Goal: Communication & Community: Answer question/provide support

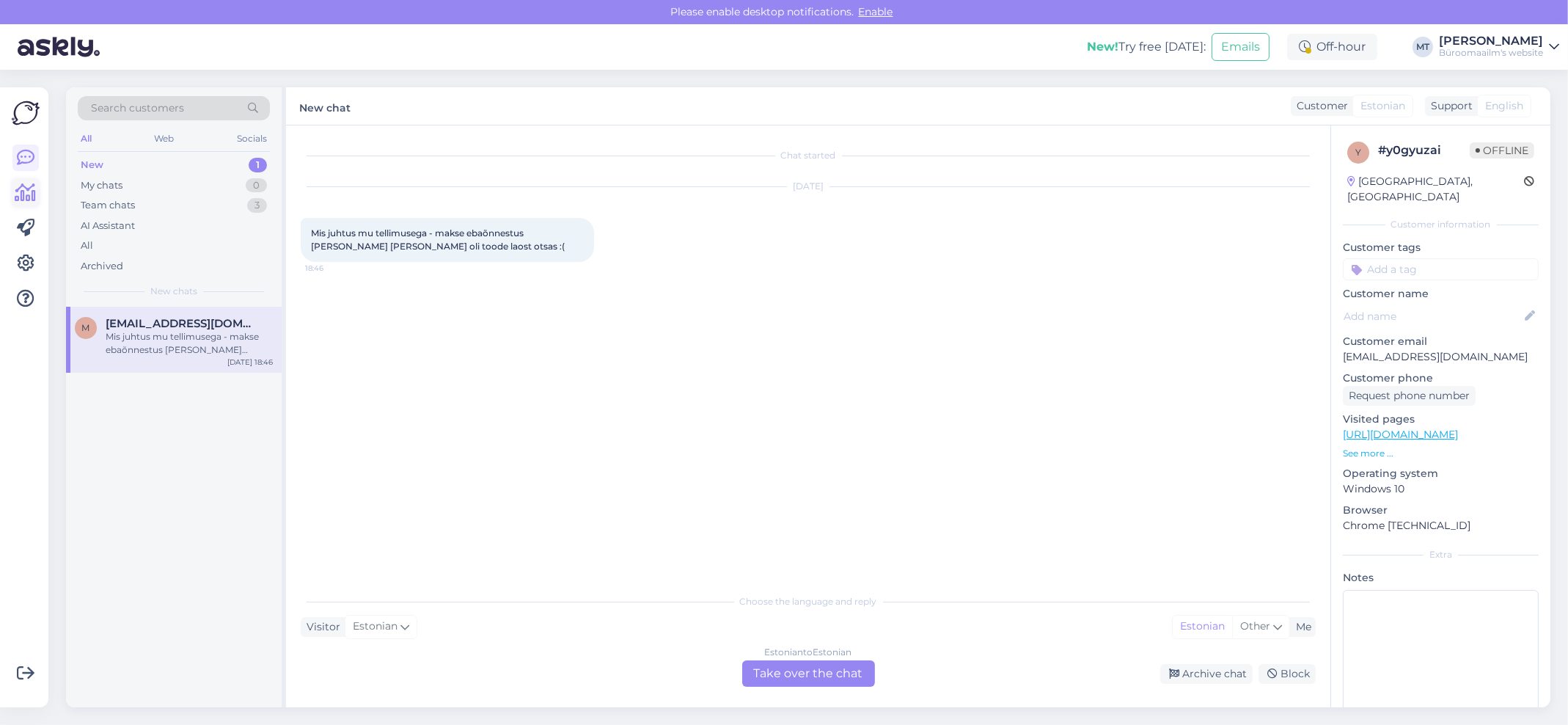
click at [31, 195] on icon at bounding box center [26, 193] width 21 height 17
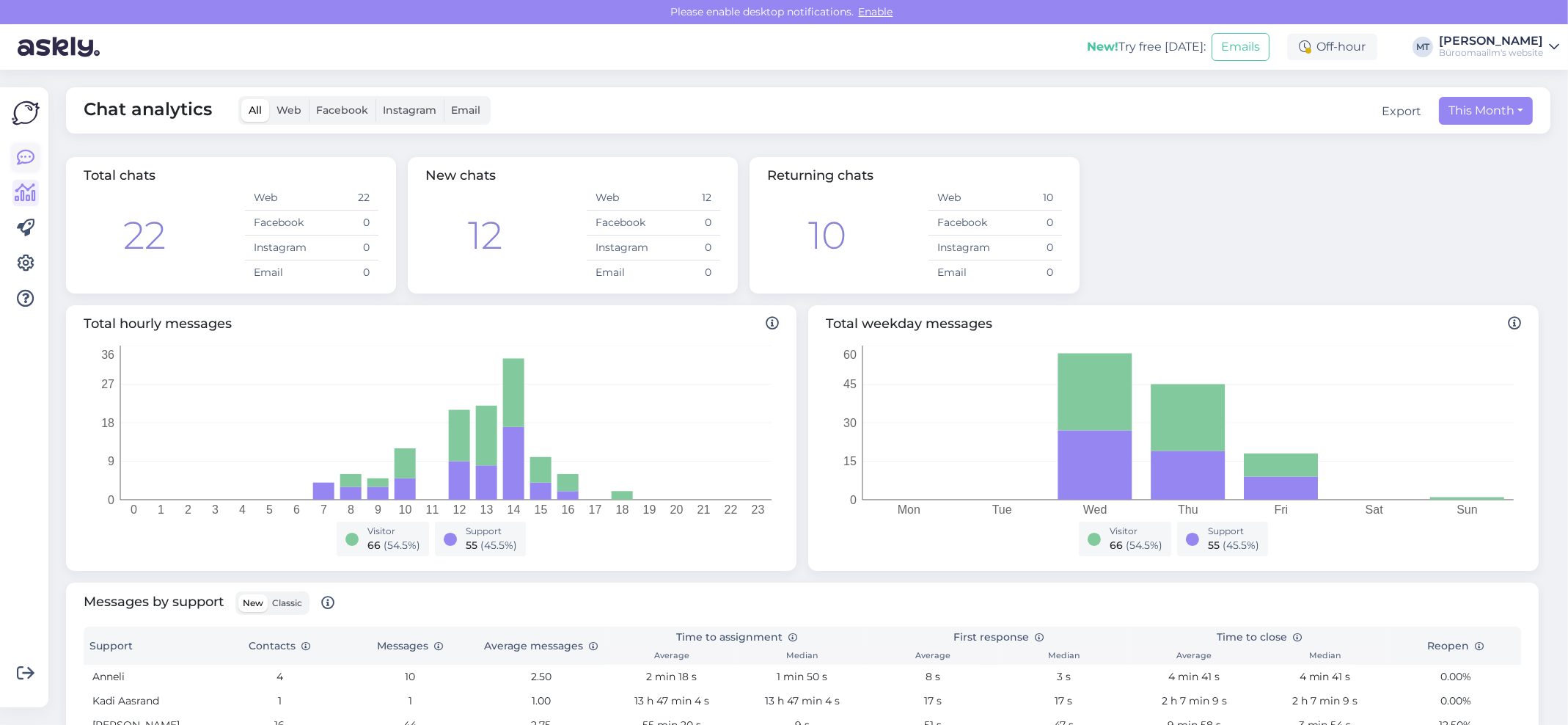
click at [26, 159] on icon at bounding box center [26, 157] width 17 height 17
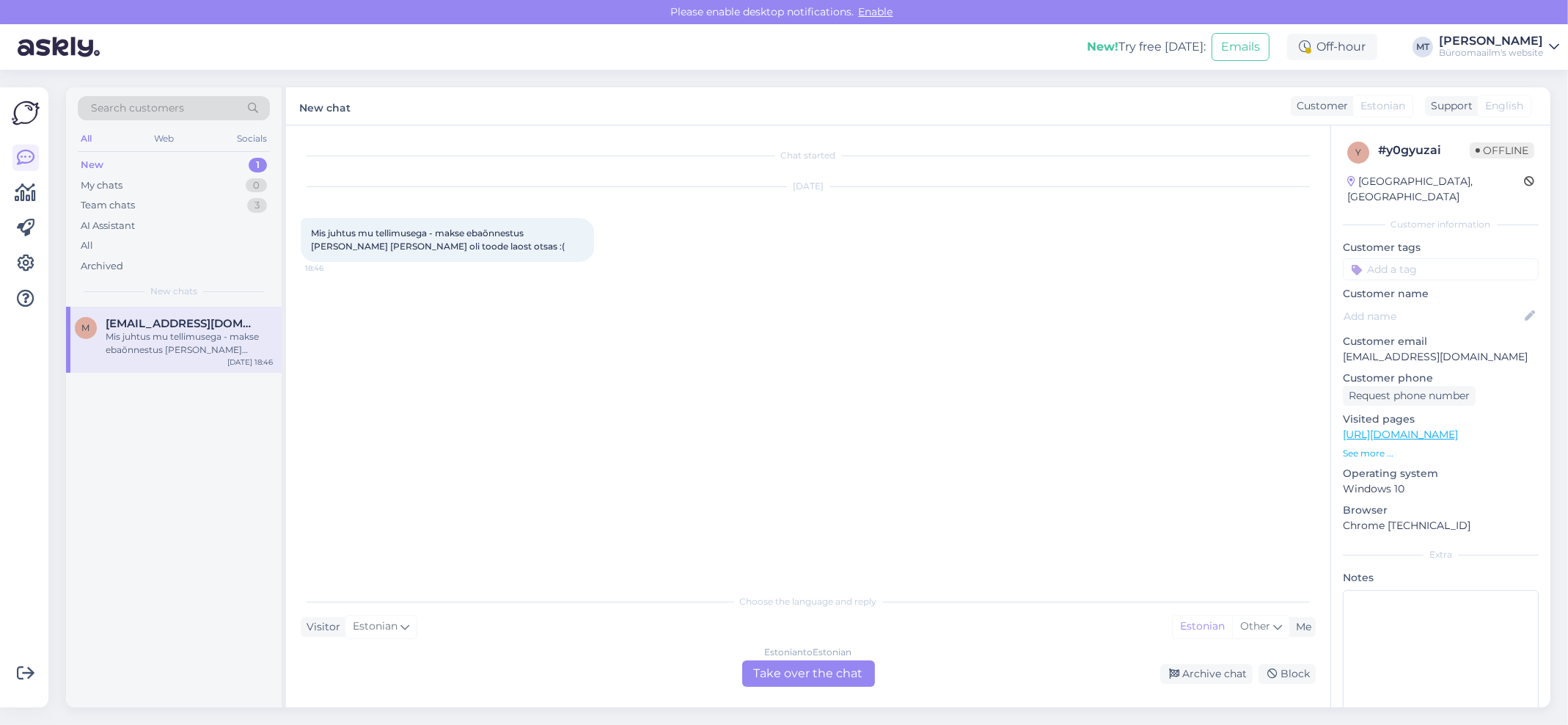
click at [845, 666] on div "Estonian to Estonian Take over the chat" at bounding box center [808, 672] width 133 height 26
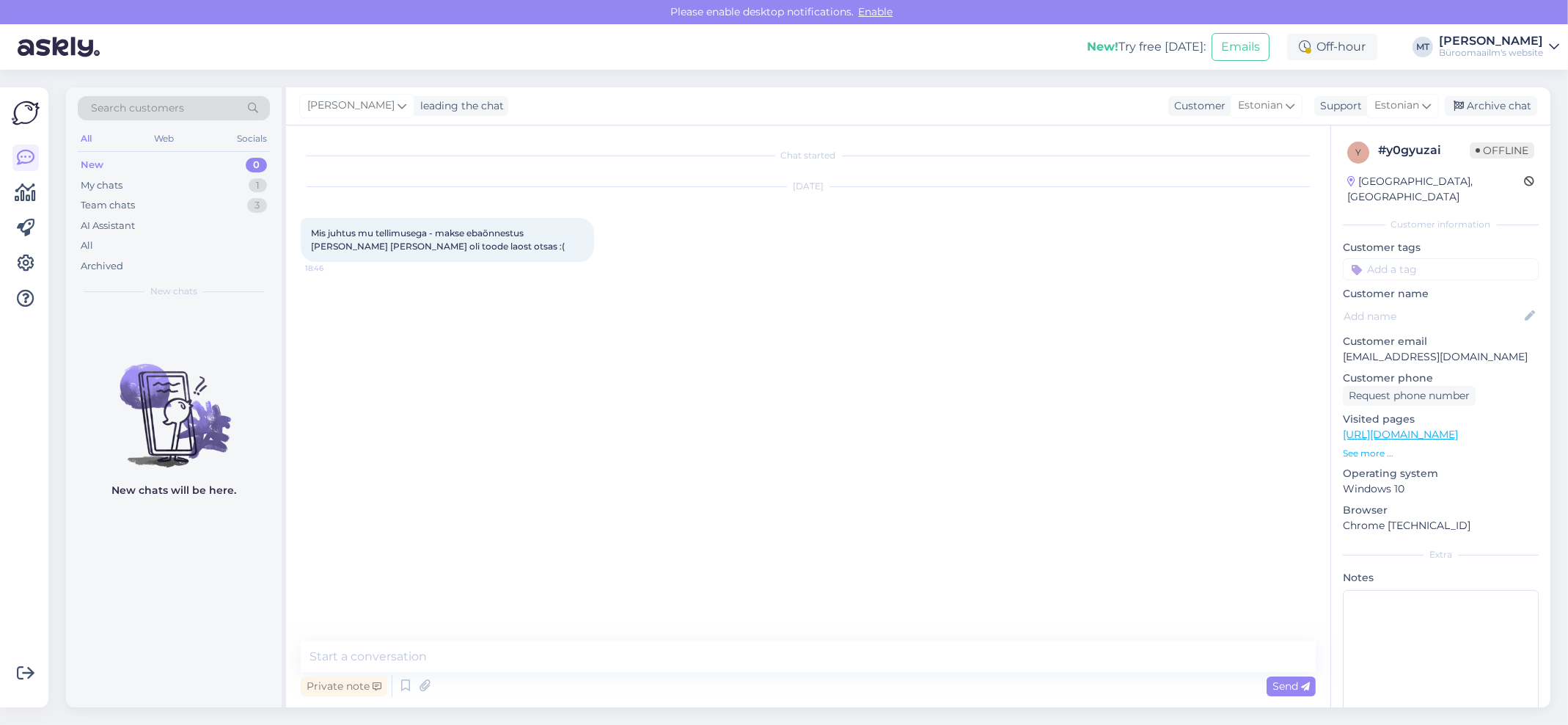
click at [352, 640] on div "Chat started Oct 5 2025 Mis juhtus mu tellimusega - makse ebaõnnestus ja kohe p…" at bounding box center [808, 417] width 1045 height 582
click at [340, 688] on div "Private note" at bounding box center [344, 686] width 86 height 20
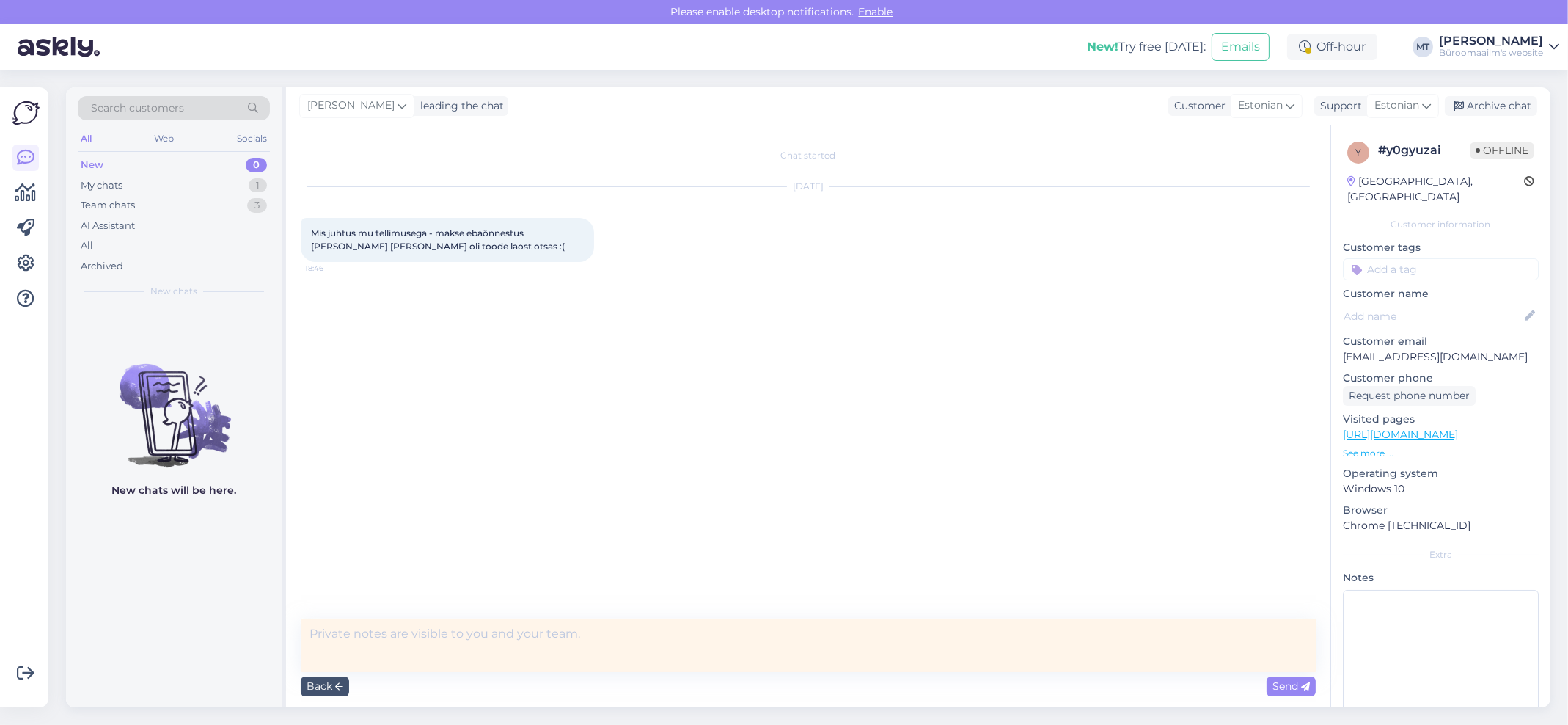
click at [974, 542] on div "Chat started Oct 5 2025 Mis juhtus mu tellimusega - makse ebaõnnestus ja kohe p…" at bounding box center [814, 373] width 1028 height 465
click at [95, 185] on div "My chats" at bounding box center [102, 185] width 42 height 14
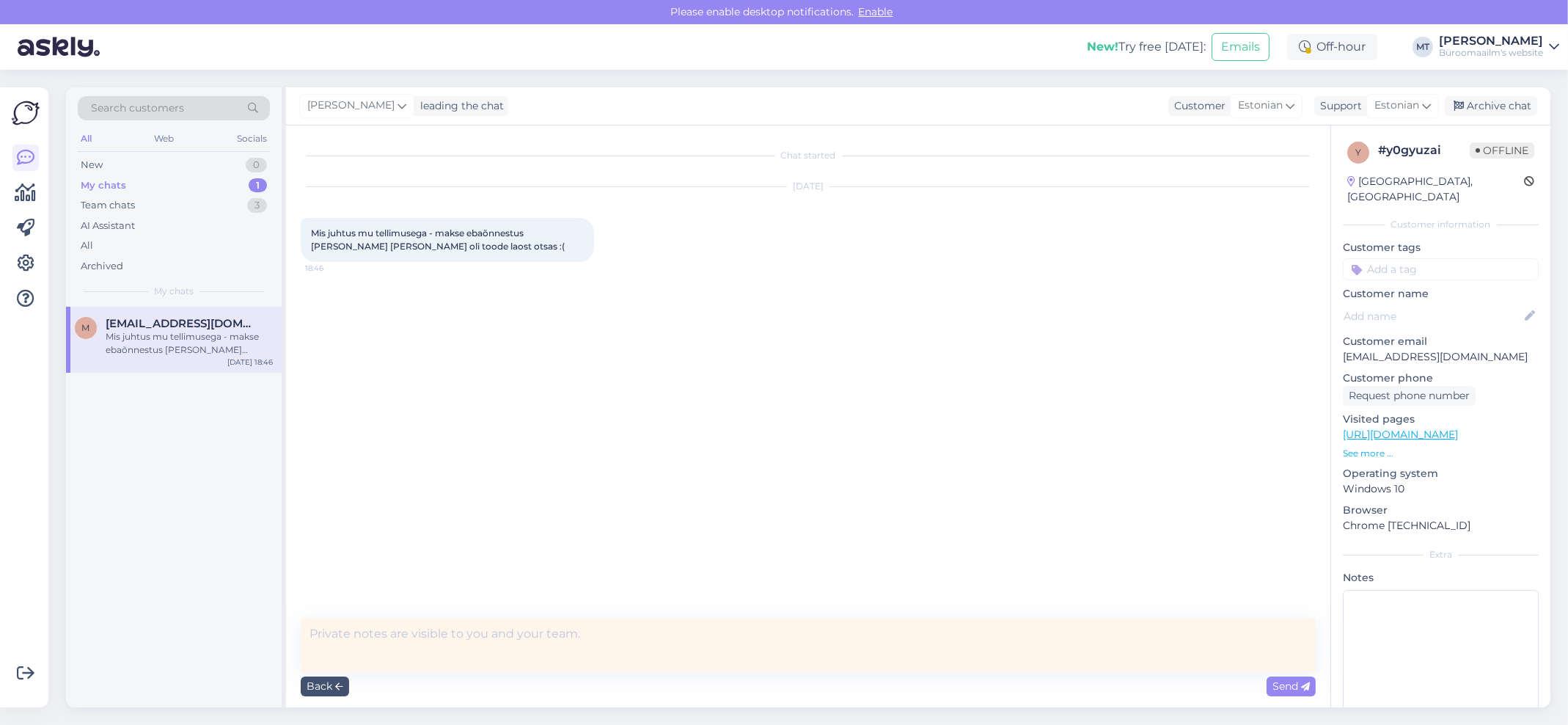
click at [113, 343] on div "Mis juhtus mu tellimusega - makse ebaõnnestus ja kohe peale seda oli toode laos…" at bounding box center [189, 343] width 167 height 26
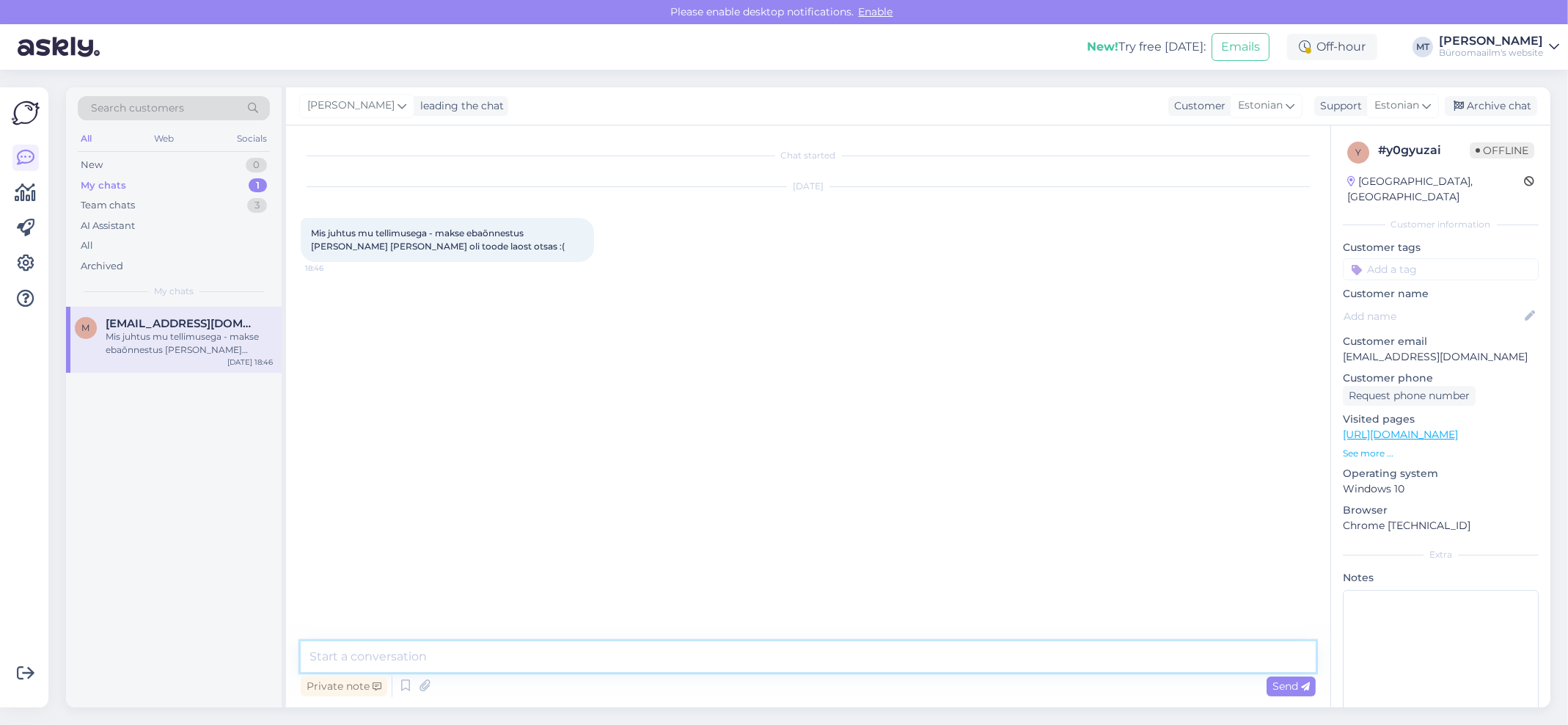
click at [408, 665] on textarea at bounding box center [808, 657] width 1015 height 31
click at [337, 652] on textarea "Tere. kellele vormistasite tellimuse ja tooteg aon tegu ?" at bounding box center [808, 657] width 1015 height 31
click at [338, 654] on textarea "Tere. kellele vormistasite tellimuse ja tooteg aon tegu ?" at bounding box center [808, 657] width 1015 height 31
click at [564, 656] on textarea "Tere. Kellele vormistasite tellimuse ja tooteg aon tegu ?" at bounding box center [808, 657] width 1015 height 31
click at [571, 654] on textarea "Tere. Kellele vormistasite tellimuse ja tootegaon tegu ?" at bounding box center [808, 657] width 1015 height 31
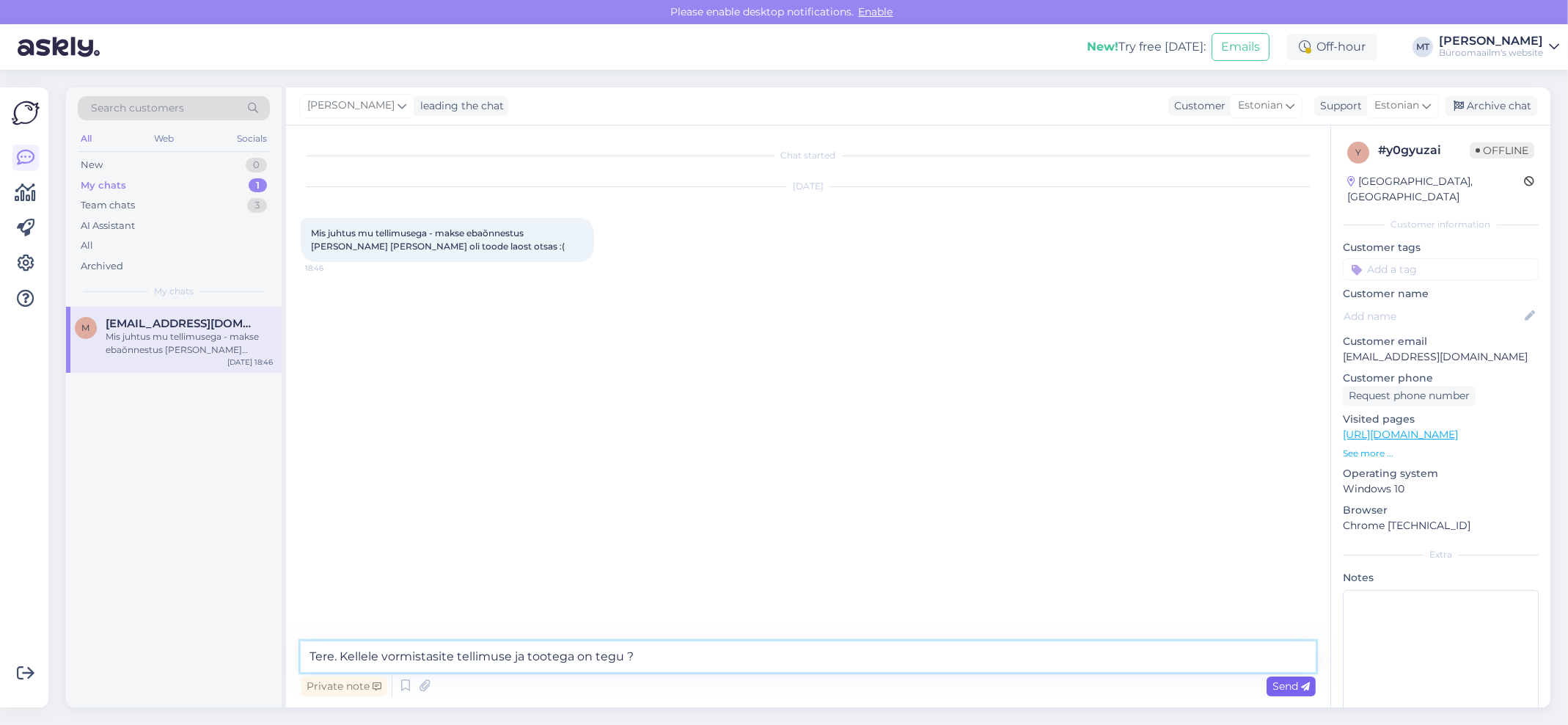
type textarea "Tere. Kellele vormistasite tellimuse ja tootega on tegu ?"
click at [1283, 680] on span "Send" at bounding box center [1291, 686] width 37 height 13
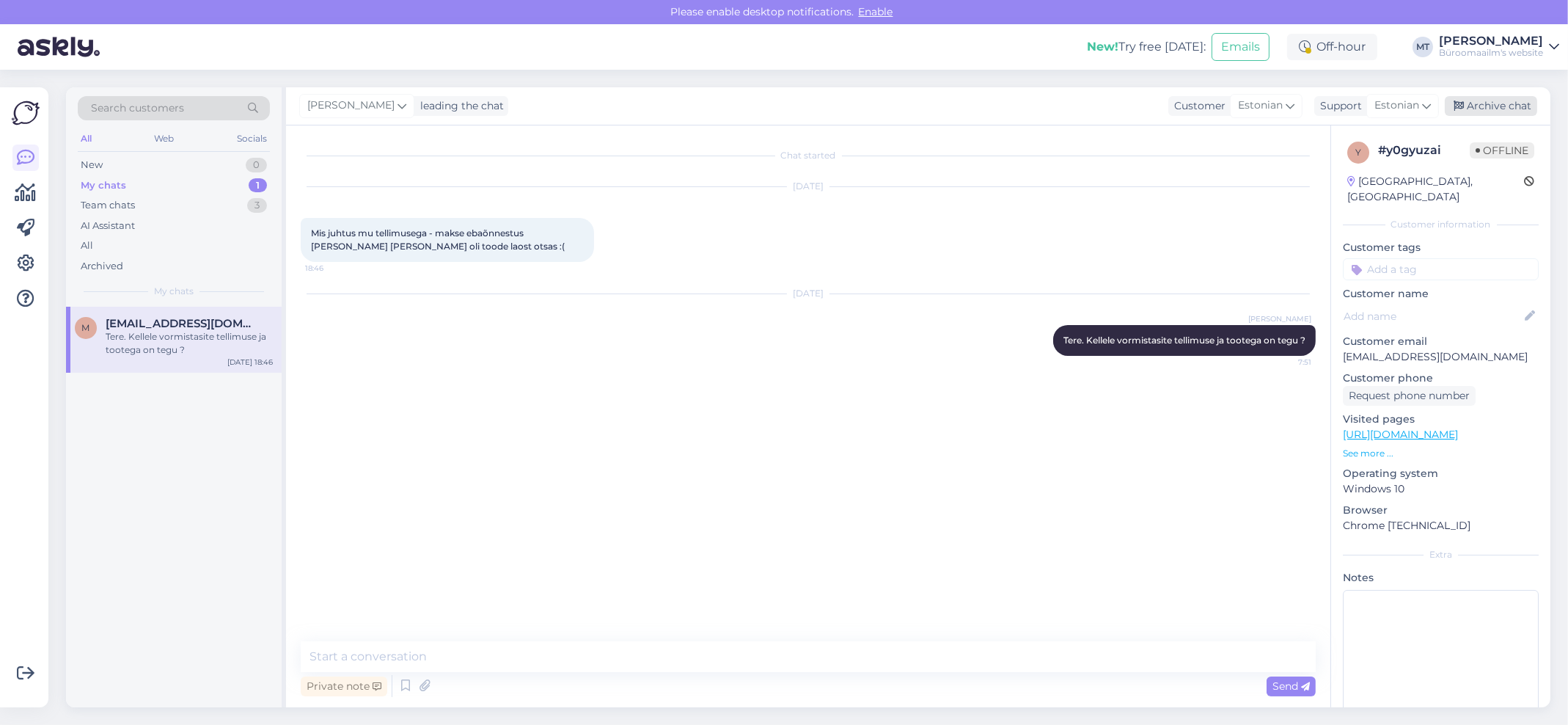
click at [1492, 109] on div "Archive chat" at bounding box center [1491, 106] width 92 height 20
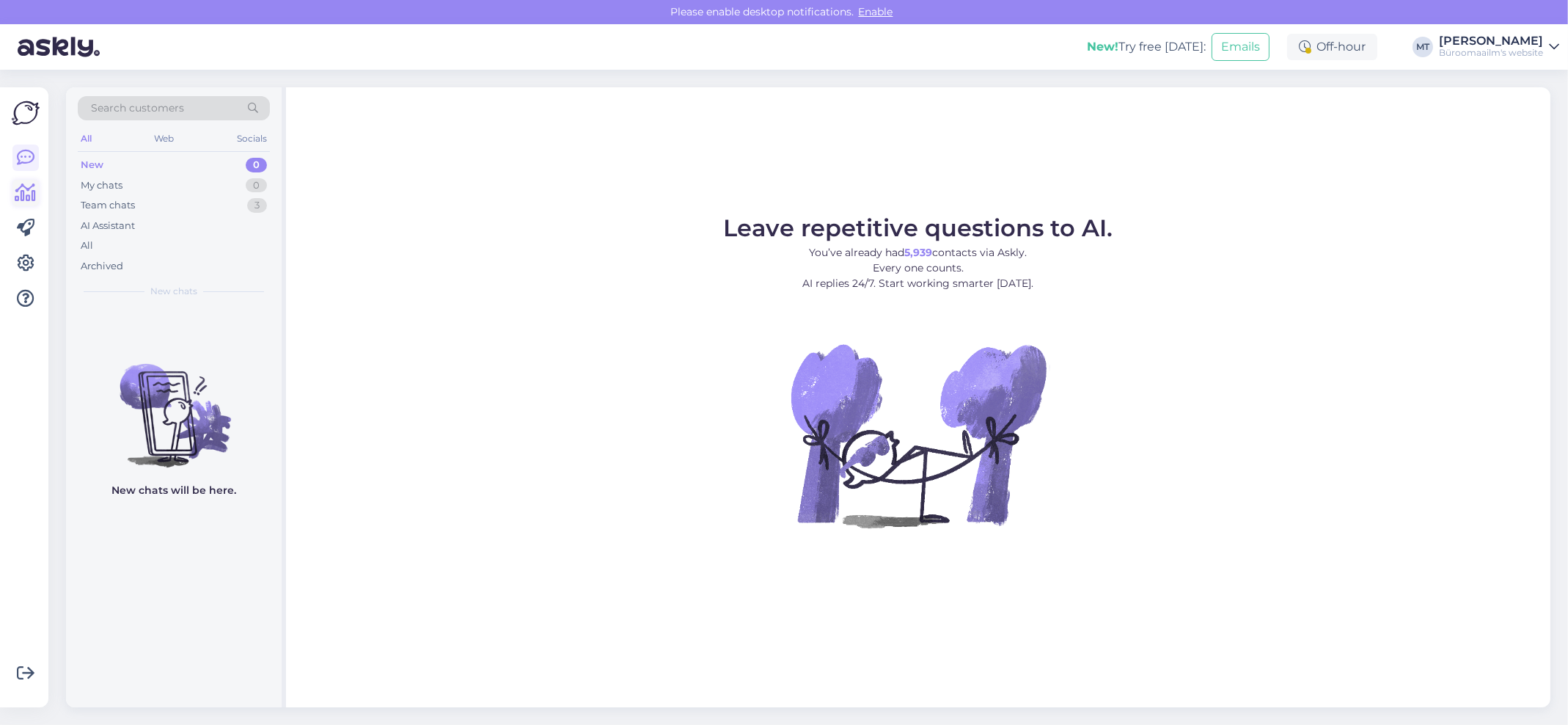
click at [32, 196] on icon at bounding box center [26, 193] width 21 height 17
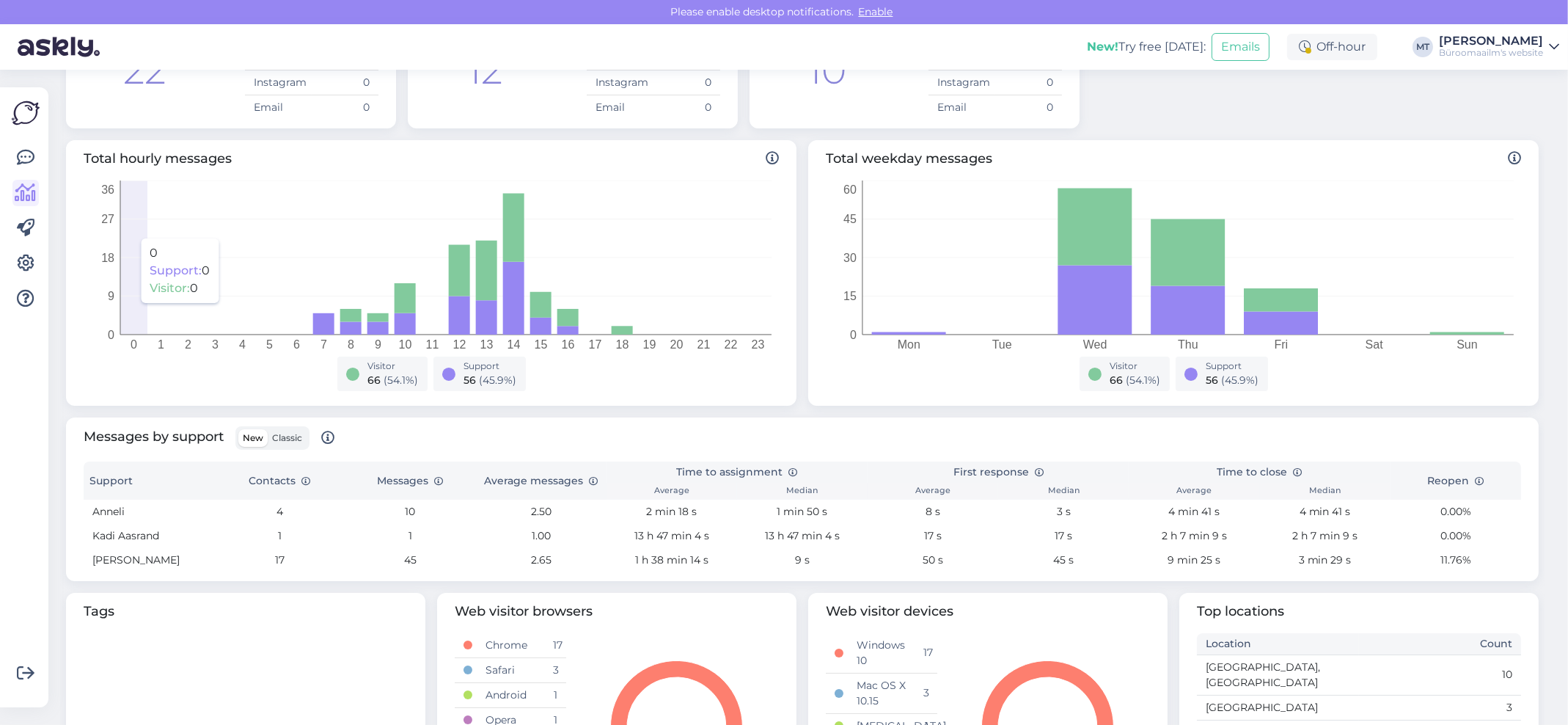
scroll to position [293, 0]
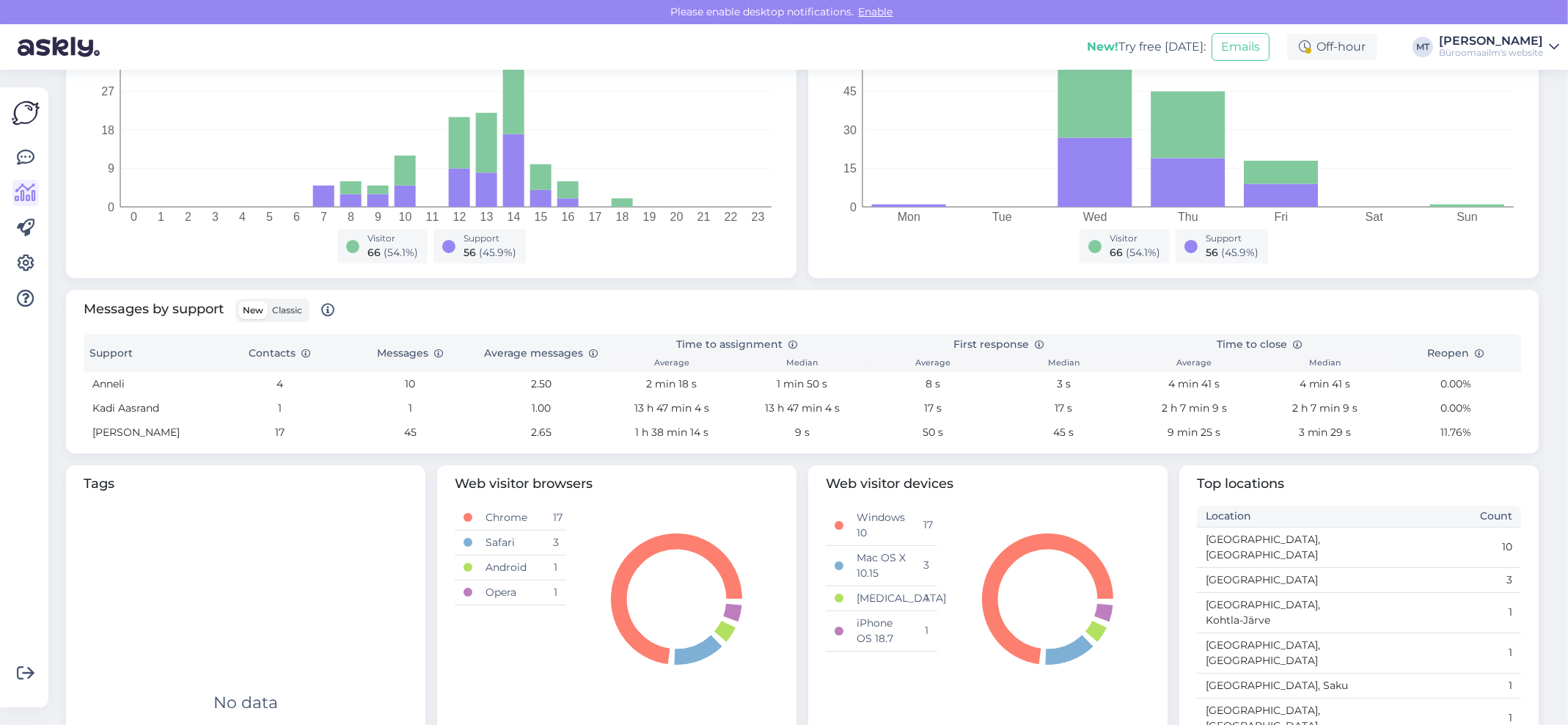
click at [297, 312] on span "Classic" at bounding box center [286, 309] width 30 height 11
click at [268, 302] on input "Classic" at bounding box center [268, 302] width 0 height 0
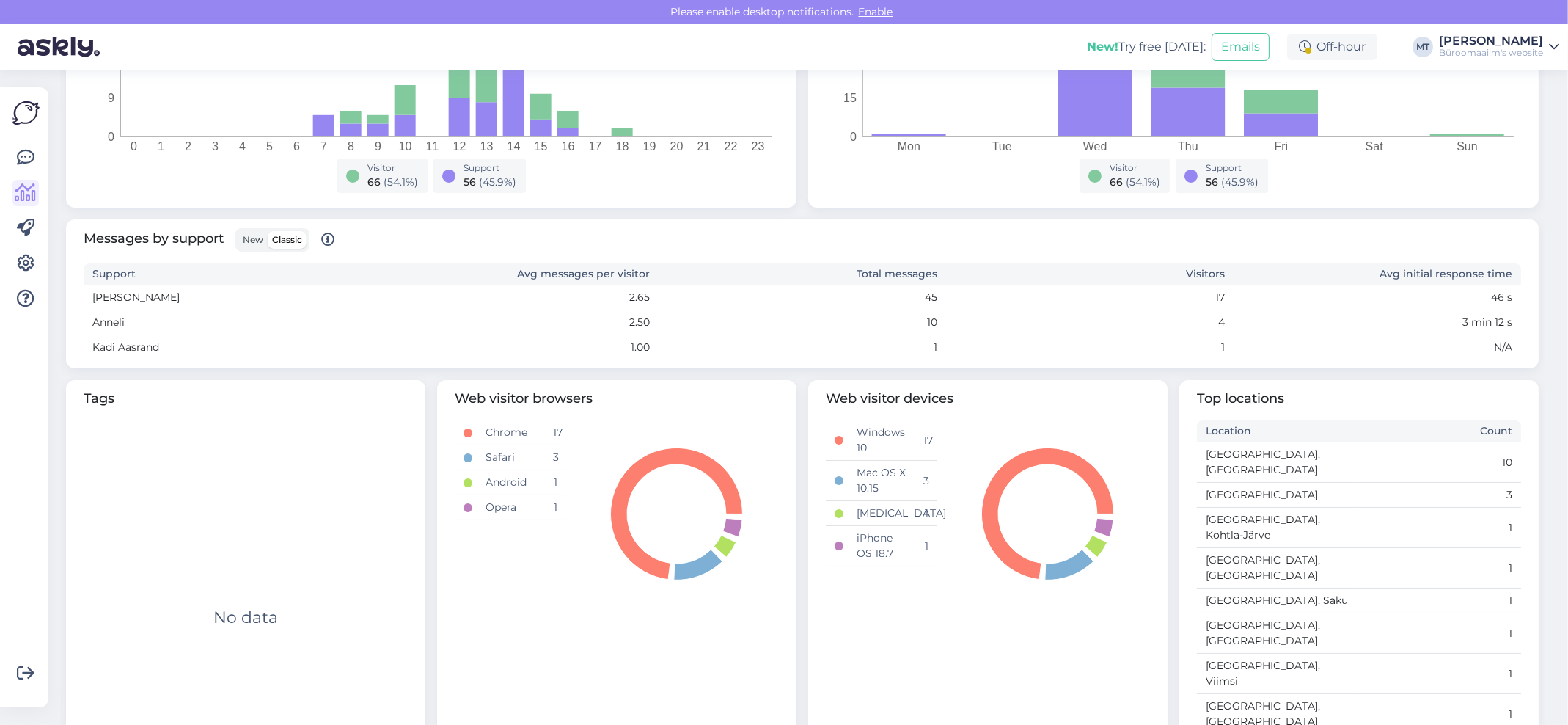
scroll to position [0, 0]
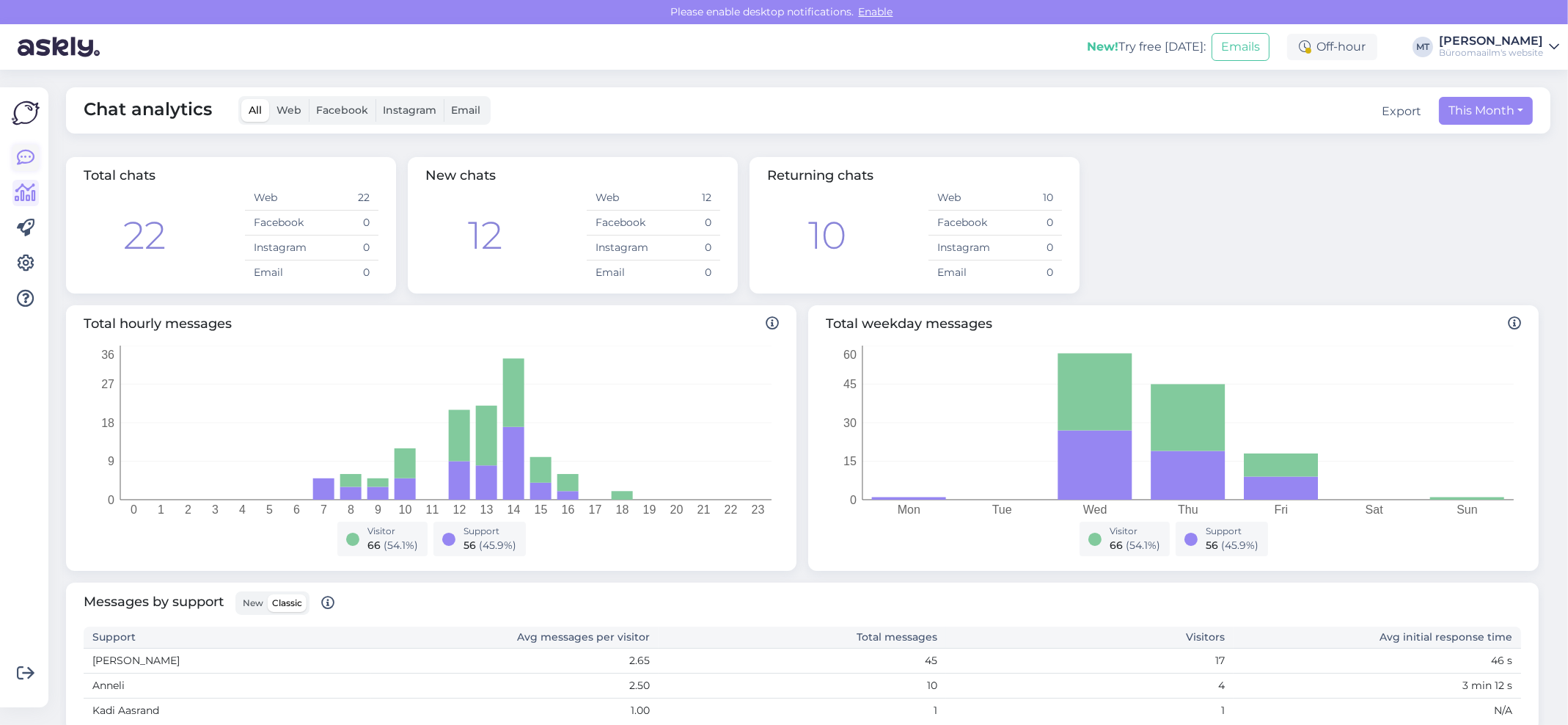
click at [25, 152] on icon at bounding box center [26, 157] width 17 height 17
